Goal: Task Accomplishment & Management: Use online tool/utility

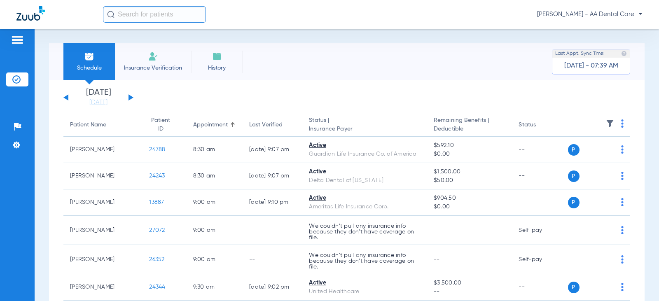
click at [133, 96] on div "[DATE] [DATE] [DATE] [DATE] [DATE] [DATE] [DATE] [DATE] [DATE] [DATE] [DATE] [D…" at bounding box center [98, 98] width 70 height 18
click at [129, 98] on button at bounding box center [131, 97] width 5 height 6
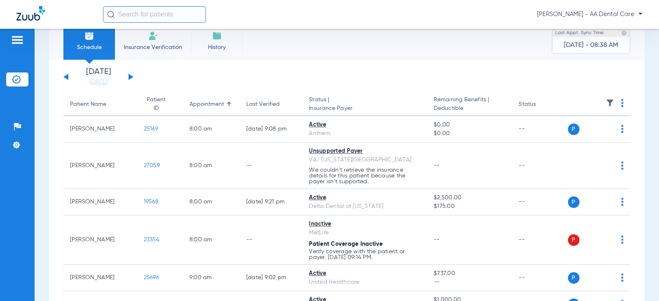
scroll to position [41, 0]
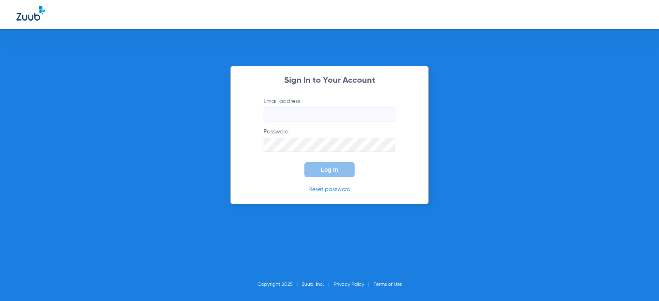
click at [352, 117] on input "Email address" at bounding box center [330, 115] width 132 height 14
click at [315, 115] on input "Email address" at bounding box center [330, 115] width 132 height 14
type input "kaylawaters32@mydentalmail.com"
click at [304, 162] on button "Log In" at bounding box center [329, 169] width 50 height 15
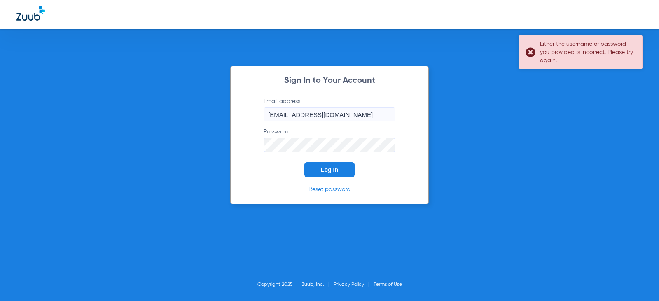
click at [530, 54] on div "Either the username or password you provided is incorrect. Please try again." at bounding box center [581, 52] width 124 height 34
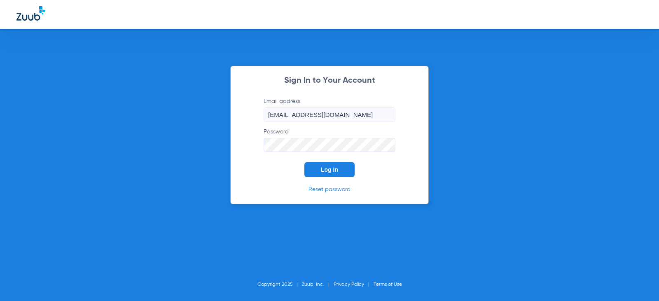
click at [237, 152] on div "Sign In to Your Account Email address kaylawaters32@mydentalmail.com Password L…" at bounding box center [329, 135] width 199 height 138
click at [344, 168] on button "Log In" at bounding box center [329, 169] width 50 height 15
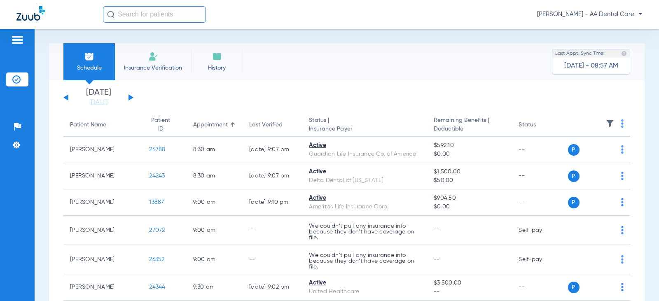
click at [129, 97] on button at bounding box center [131, 97] width 5 height 6
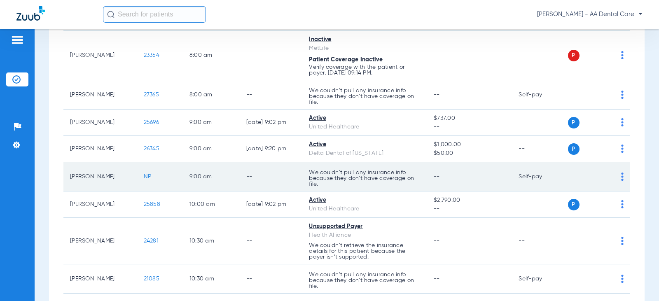
scroll to position [206, 0]
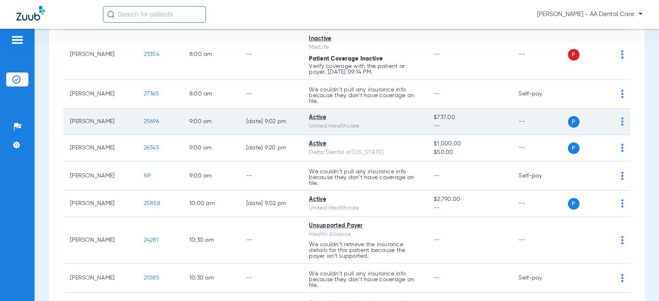
click at [320, 123] on div "United Healthcare" at bounding box center [365, 126] width 112 height 9
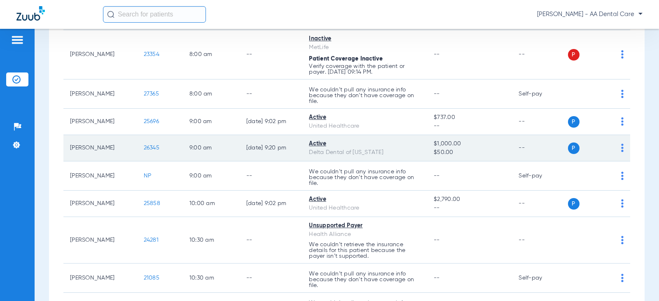
click at [335, 150] on div "Delta Dental of [US_STATE]" at bounding box center [365, 152] width 112 height 9
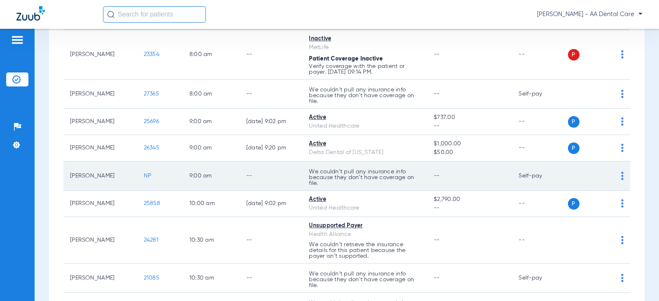
click at [405, 183] on p "We couldn’t pull any insurance info because they don’t have coverage on file." at bounding box center [365, 177] width 112 height 17
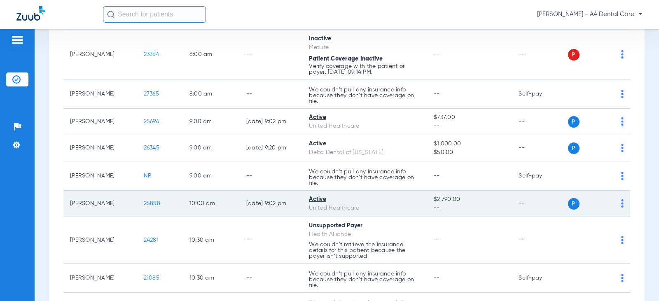
click at [398, 204] on div "United Healthcare" at bounding box center [365, 208] width 112 height 9
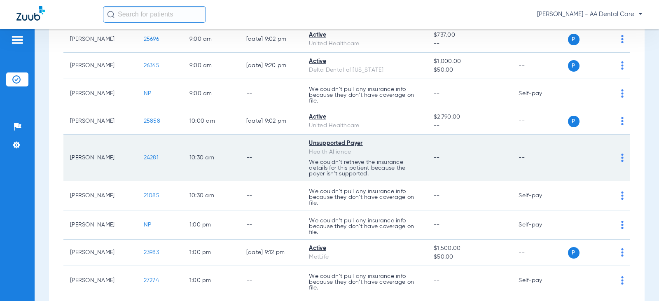
scroll to position [330, 0]
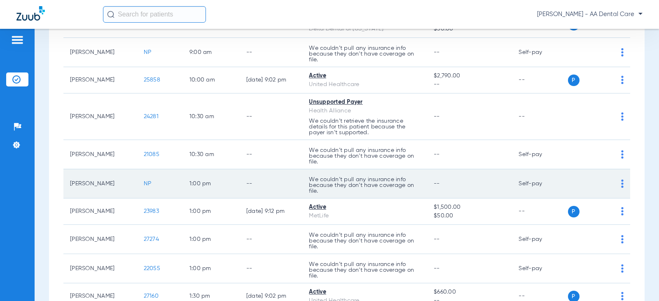
click at [224, 181] on td "1:00 PM" at bounding box center [211, 183] width 57 height 29
click at [621, 183] on img at bounding box center [622, 184] width 2 height 8
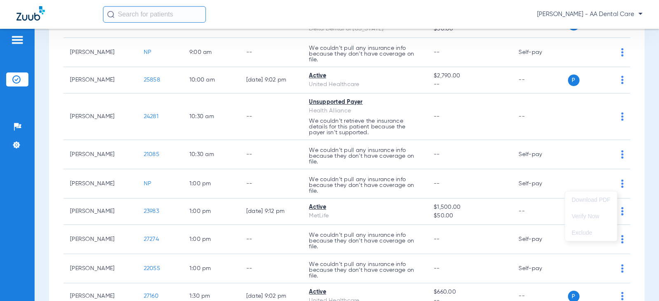
click at [615, 180] on div at bounding box center [329, 150] width 659 height 301
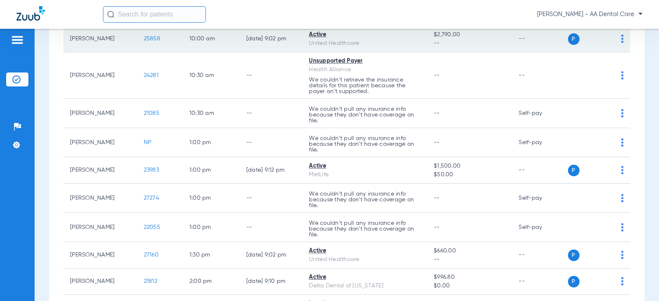
scroll to position [412, 0]
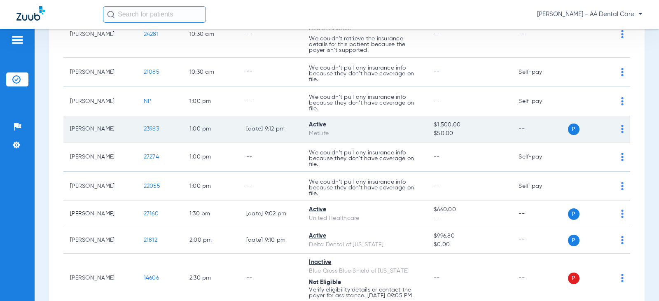
click at [171, 127] on td "23983" at bounding box center [160, 129] width 46 height 26
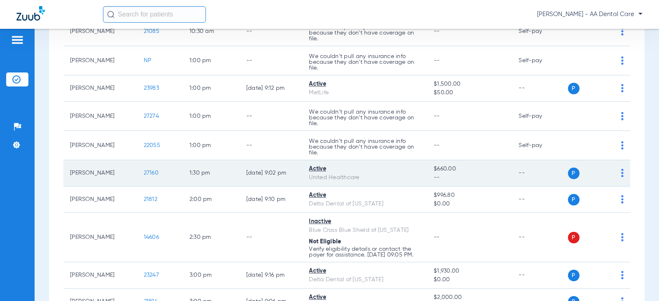
scroll to position [453, 0]
click at [282, 183] on td "[DATE] 9:02 PM" at bounding box center [271, 173] width 63 height 26
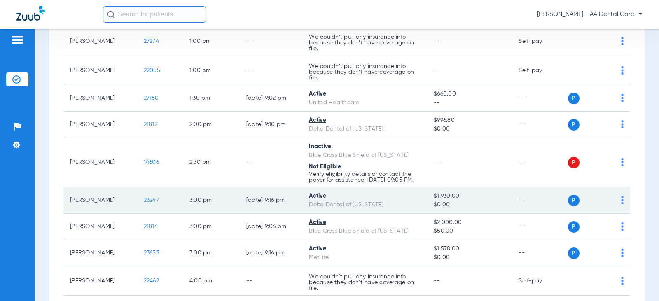
scroll to position [536, 0]
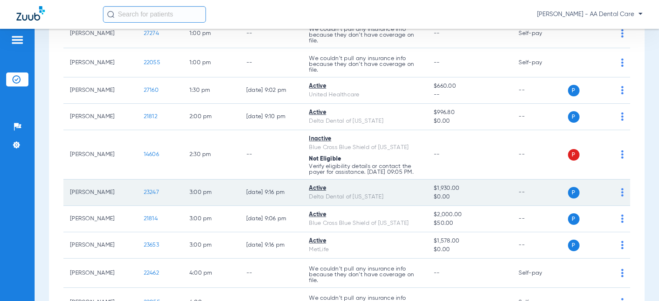
click at [376, 192] on div "Active" at bounding box center [365, 188] width 112 height 9
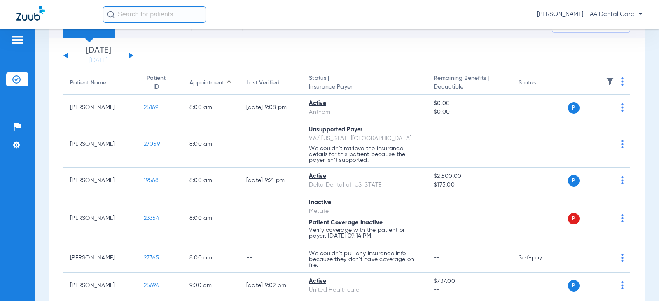
scroll to position [0, 0]
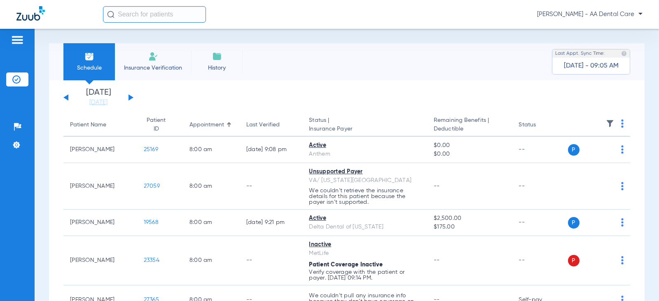
click at [168, 65] on span "Insurance Verification" at bounding box center [153, 68] width 64 height 8
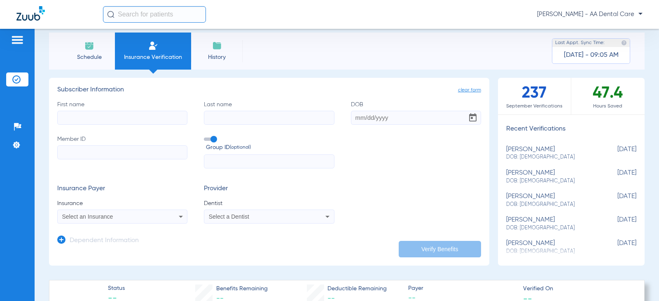
scroll to position [41, 0]
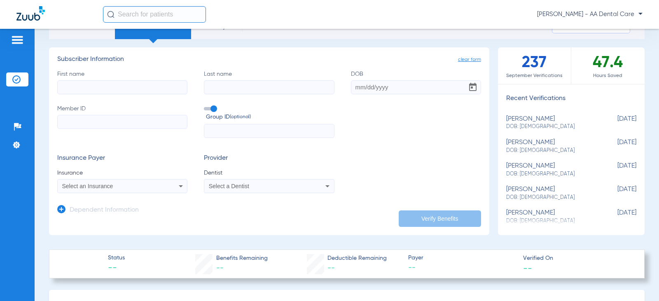
click at [163, 88] on input "First name" at bounding box center [122, 87] width 130 height 14
type input "maribel"
type input "a"
type input "sanders"
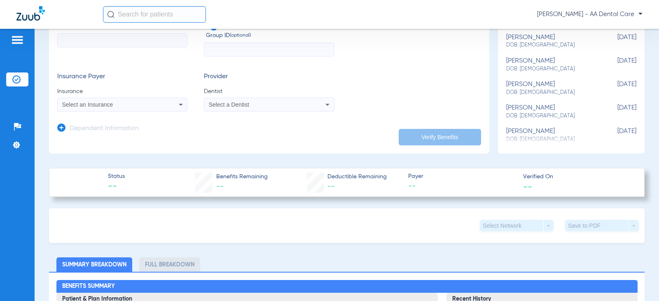
scroll to position [206, 0]
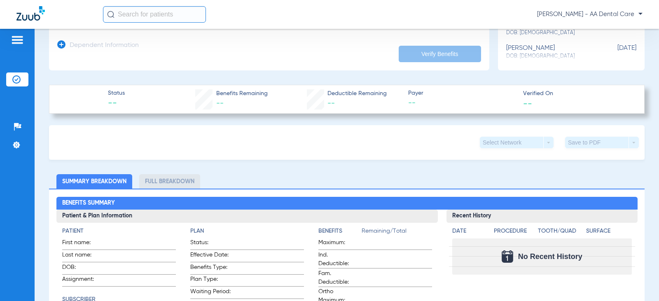
drag, startPoint x: 135, startPoint y: 118, endPoint x: 342, endPoint y: 121, distance: 207.7
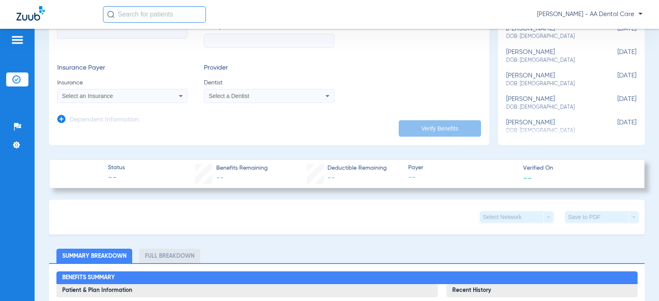
scroll to position [0, 0]
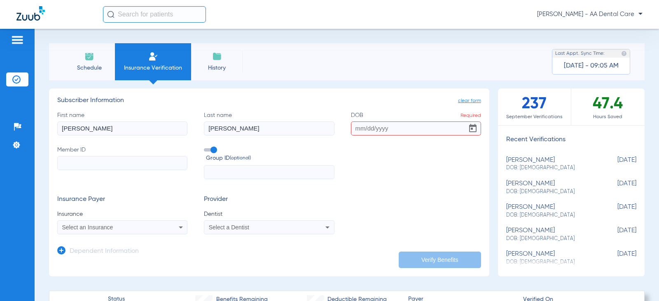
click at [405, 131] on input "DOB Required" at bounding box center [416, 129] width 130 height 14
click at [351, 127] on input "DOB Required" at bounding box center [416, 129] width 130 height 14
type input "10/30/1987"
click at [150, 164] on input "Member ID" at bounding box center [122, 163] width 130 height 14
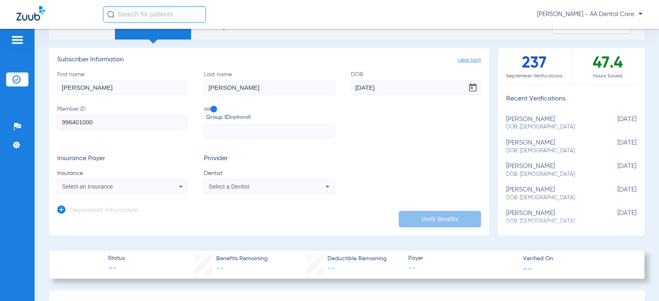
scroll to position [41, 0]
type input "996401000"
click at [155, 194] on app-dependent-form "Dependent Information" at bounding box center [269, 207] width 424 height 28
click at [157, 184] on div "Select an Insurance" at bounding box center [110, 186] width 97 height 6
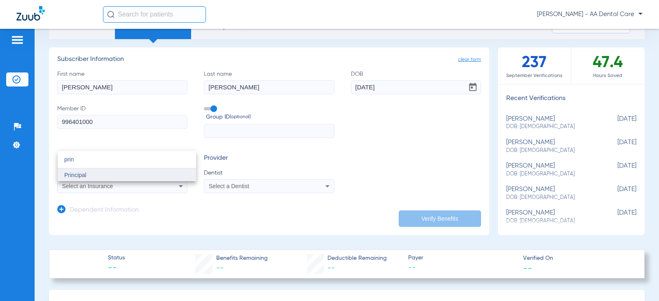
type input "prin"
click at [72, 178] on span "Principal" at bounding box center [75, 175] width 22 height 7
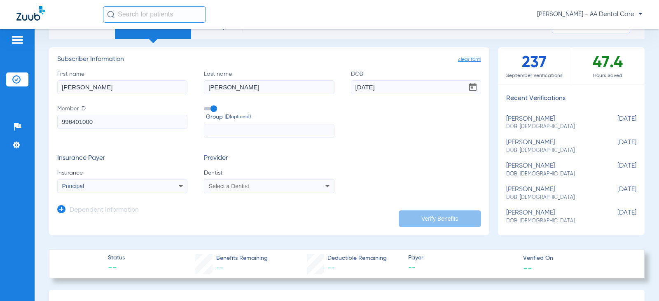
click at [241, 193] on mat-select "Select a Dentist" at bounding box center [269, 186] width 130 height 14
click at [246, 188] on span "Select a Dentist" at bounding box center [229, 186] width 40 height 7
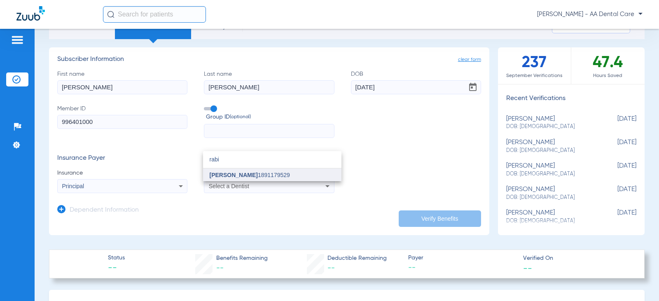
type input "rabi"
click at [252, 174] on span "Rabia Naqvi 1891179529" at bounding box center [250, 175] width 80 height 6
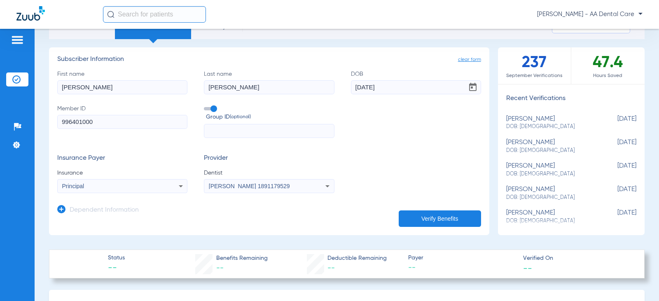
click at [403, 213] on button "Verify Benefits" at bounding box center [440, 219] width 82 height 16
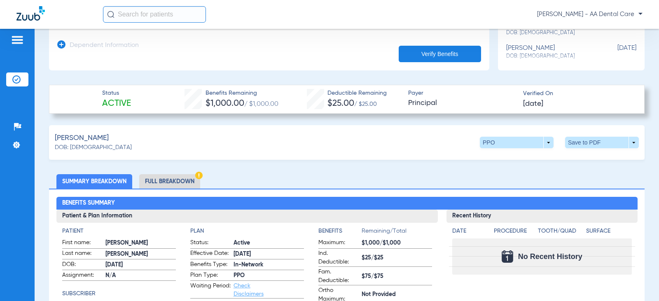
scroll to position [247, 0]
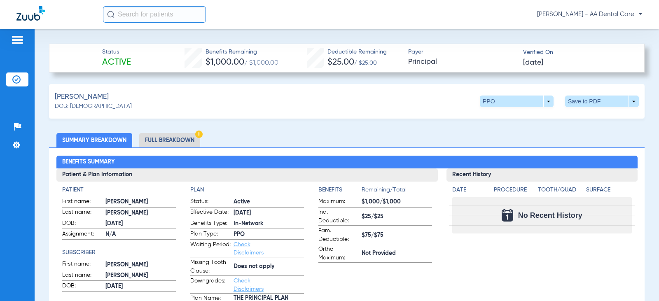
click at [177, 135] on li "Full Breakdown" at bounding box center [169, 140] width 61 height 14
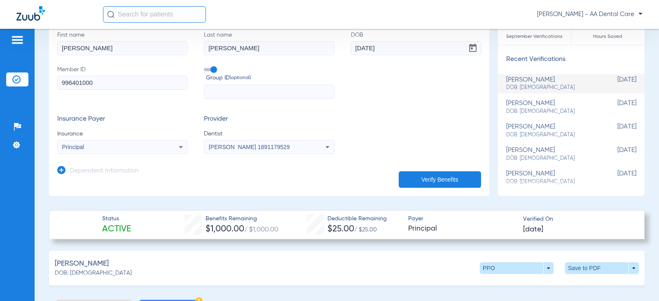
scroll to position [0, 0]
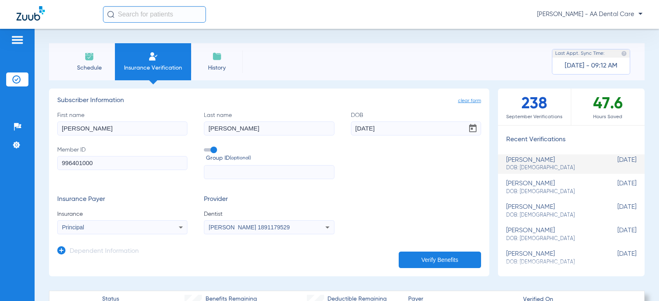
click at [89, 70] on span "Schedule" at bounding box center [89, 68] width 39 height 8
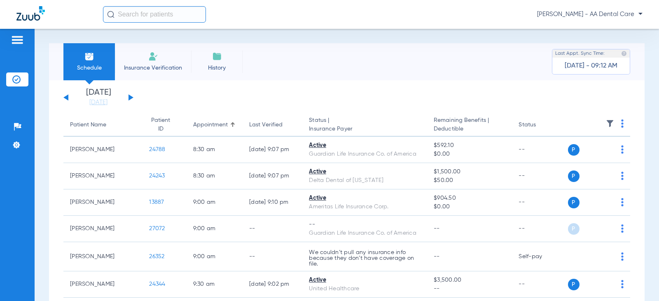
click at [132, 98] on button at bounding box center [131, 97] width 5 height 6
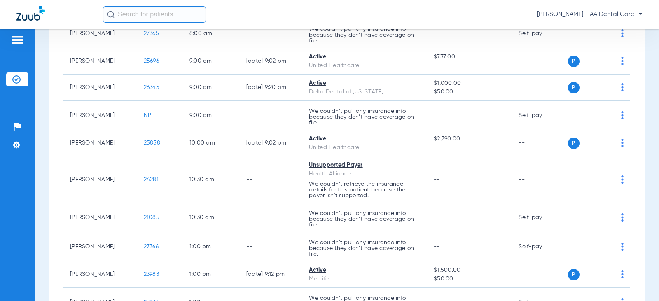
scroll to position [288, 0]
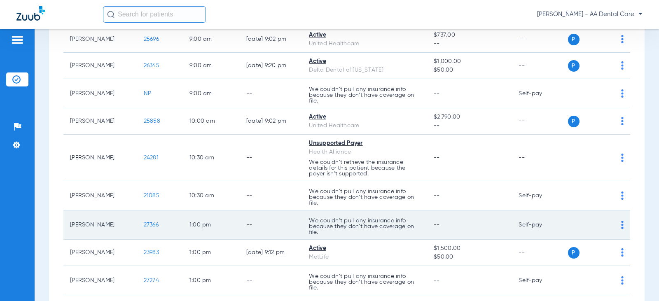
click at [618, 222] on td "P S" at bounding box center [599, 225] width 63 height 29
click at [621, 222] on img at bounding box center [622, 225] width 2 height 8
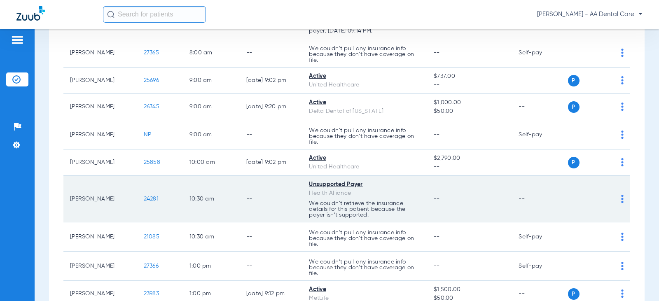
scroll to position [288, 0]
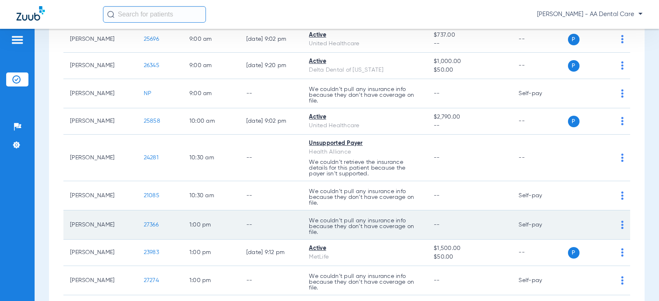
click at [621, 224] on img at bounding box center [622, 225] width 2 height 8
click at [616, 224] on div at bounding box center [329, 150] width 659 height 301
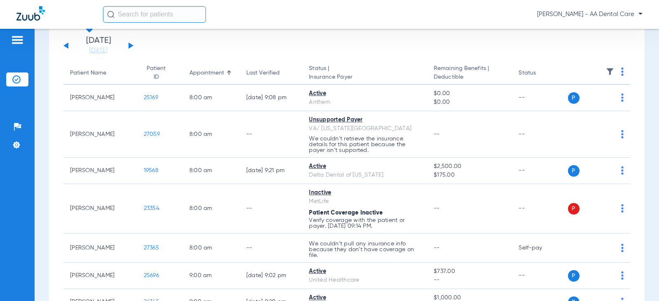
scroll to position [0, 0]
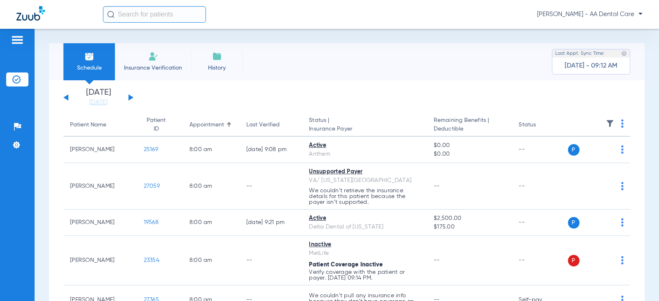
click at [147, 51] on li "Insurance Verification" at bounding box center [153, 61] width 76 height 37
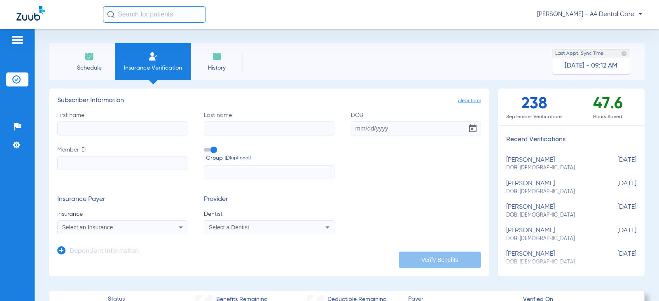
click at [548, 159] on div "maribel sanders DOB: 10/30/1987" at bounding box center [550, 164] width 89 height 15
type input "maribel"
type input "sanders"
type input "10/30/1987"
type input "996401000"
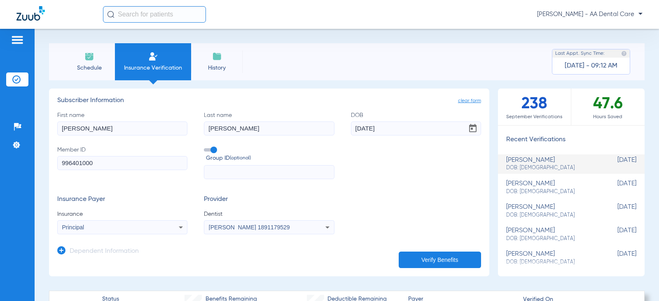
click at [90, 64] on span "Schedule" at bounding box center [89, 68] width 39 height 8
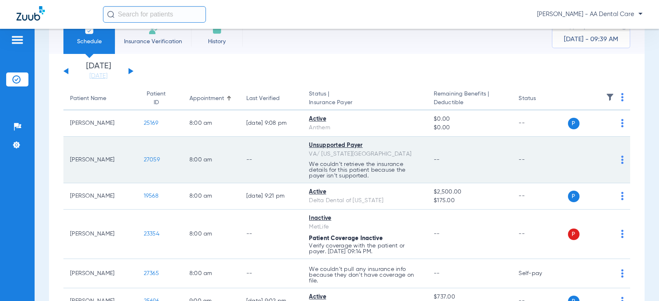
scroll to position [41, 0]
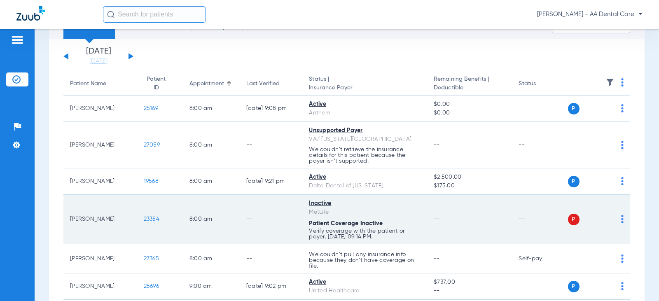
click at [621, 220] on img at bounding box center [622, 219] width 2 height 8
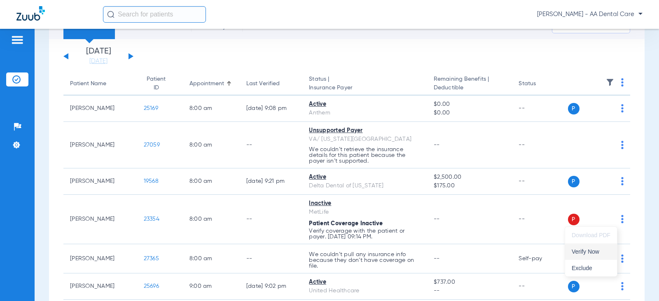
click at [589, 250] on span "Verify Now" at bounding box center [591, 252] width 39 height 6
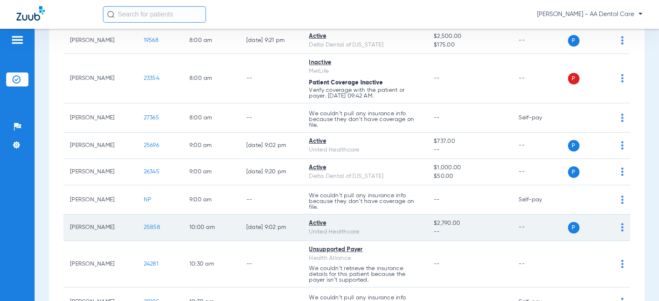
scroll to position [124, 0]
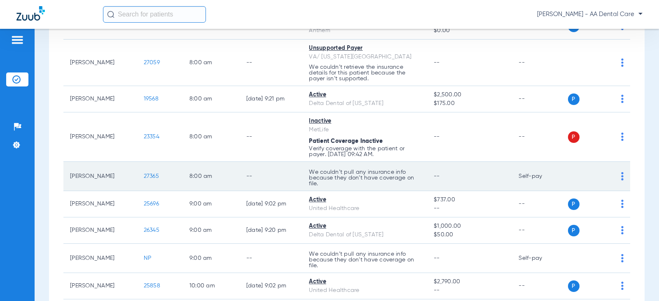
click at [617, 171] on div "P S" at bounding box center [596, 177] width 56 height 12
click at [621, 178] on img at bounding box center [622, 176] width 2 height 8
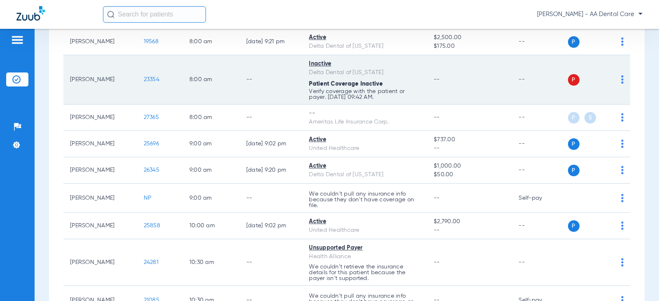
scroll to position [206, 0]
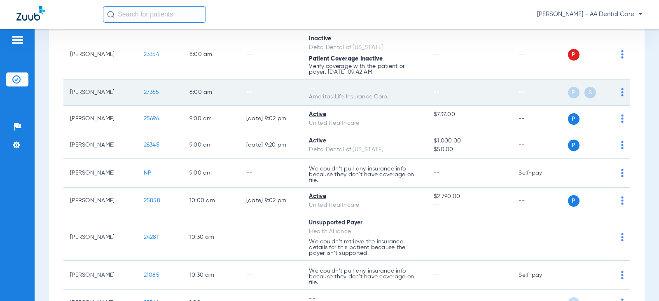
click at [621, 91] on img at bounding box center [622, 92] width 2 height 8
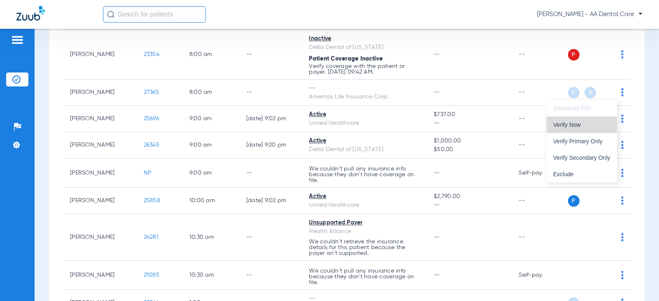
click at [588, 129] on button "Verify Now" at bounding box center [582, 125] width 70 height 16
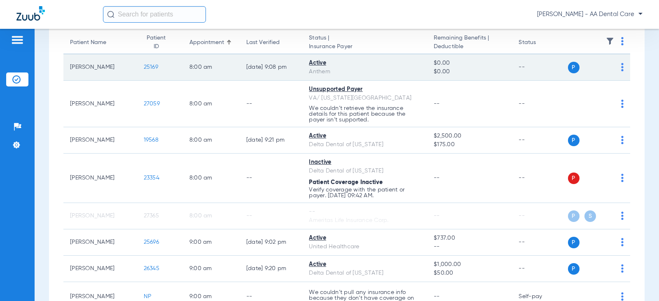
scroll to position [124, 0]
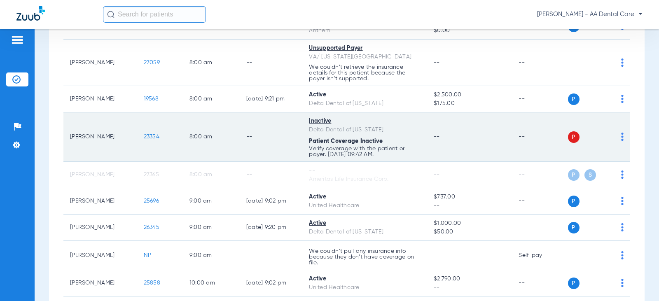
click at [621, 141] on span at bounding box center [622, 139] width 2 height 6
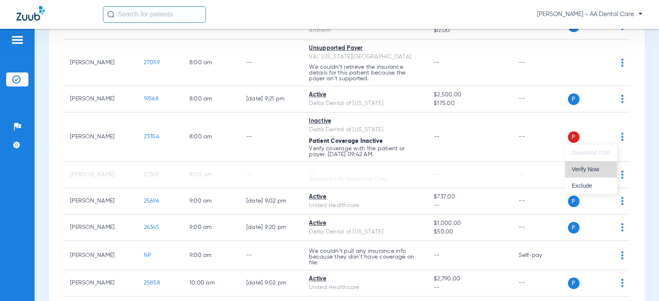
click at [590, 171] on span "Verify Now" at bounding box center [591, 169] width 39 height 6
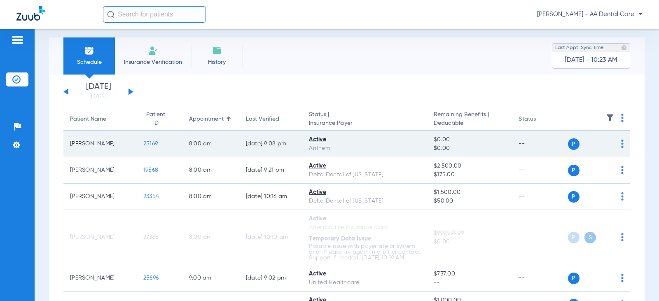
scroll to position [0, 0]
